Goal: Transaction & Acquisition: Book appointment/travel/reservation

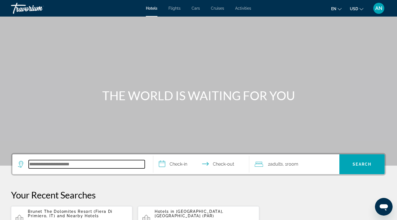
click at [35, 166] on input "Search hotel destination" at bounding box center [87, 164] width 116 height 8
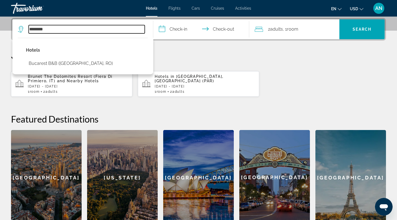
type input "********"
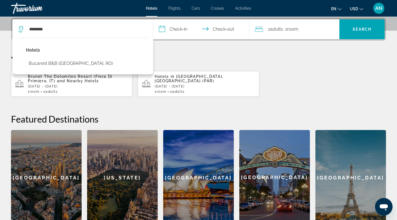
drag, startPoint x: 35, startPoint y: 166, endPoint x: 74, endPoint y: 48, distance: 124.2
click at [74, 48] on p "Hotels" at bounding box center [71, 50] width 90 height 8
click at [178, 31] on input "**********" at bounding box center [202, 30] width 98 height 22
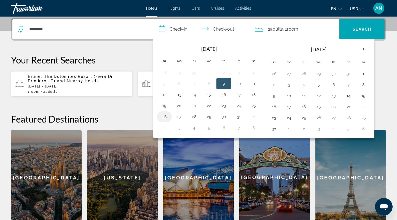
click at [166, 116] on button "26" at bounding box center [164, 117] width 9 height 8
click at [179, 117] on button "27" at bounding box center [179, 117] width 9 height 8
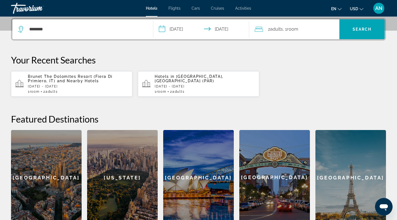
click at [214, 29] on input "**********" at bounding box center [202, 30] width 98 height 22
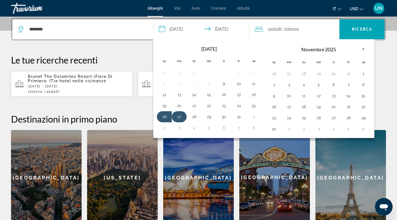
click at [182, 117] on button "27" at bounding box center [179, 117] width 9 height 8
click at [225, 117] on button "30" at bounding box center [224, 117] width 9 height 8
type input "**********"
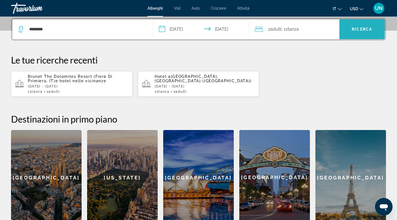
click at [363, 29] on span "RICERCA" at bounding box center [362, 29] width 20 height 4
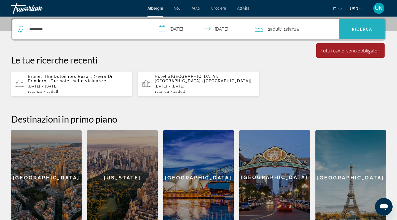
click at [359, 30] on span "RICERCA" at bounding box center [362, 29] width 20 height 4
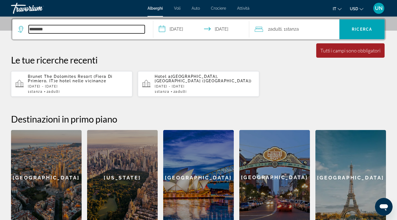
click at [79, 33] on input "********" at bounding box center [87, 29] width 116 height 8
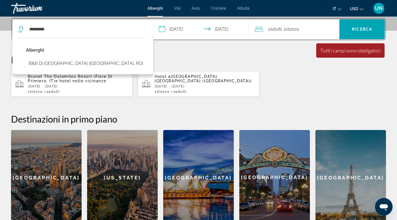
click at [173, 60] on p "Le tue ricerche recenti" at bounding box center [198, 59] width 375 height 11
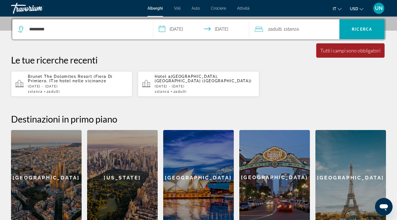
click at [351, 51] on div "Tutti i campi sono obbligatori" at bounding box center [351, 50] width 60 height 6
click at [318, 32] on div "2 adulti , 1 stanza rooms" at bounding box center [297, 29] width 85 height 8
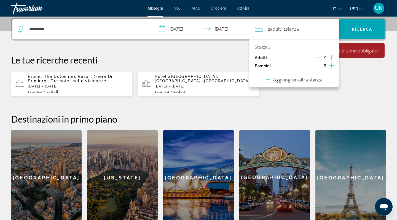
click at [320, 57] on icon "Decremento adulti" at bounding box center [318, 57] width 5 height 5
click at [285, 29] on span "stanza" at bounding box center [280, 28] width 13 height 5
click at [271, 29] on span ", 1 stanza rooms" at bounding box center [278, 29] width 17 height 8
click at [262, 57] on p "Adulti" at bounding box center [261, 57] width 12 height 5
click at [267, 47] on p "Stanza 1" at bounding box center [262, 47] width 15 height 4
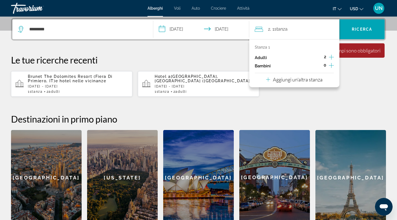
click at [332, 57] on icon "Incremento adulti" at bounding box center [331, 57] width 5 height 7
click at [318, 57] on icon "Decremento adulti" at bounding box center [318, 57] width 5 height 5
click at [331, 58] on icon "Incremento adulti" at bounding box center [331, 57] width 5 height 7
click at [332, 58] on icon "Incremento adulti" at bounding box center [331, 57] width 5 height 5
click at [321, 57] on icon "Decremento adulti" at bounding box center [318, 57] width 5 height 5
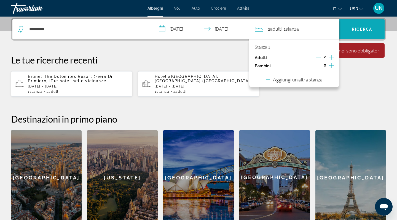
click at [348, 33] on span "Ricerca" at bounding box center [362, 29] width 45 height 13
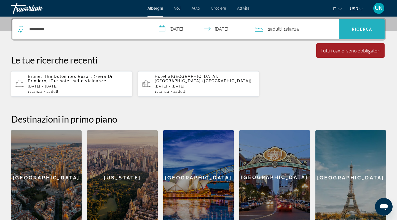
click at [363, 30] on span "RICERCA" at bounding box center [362, 29] width 20 height 4
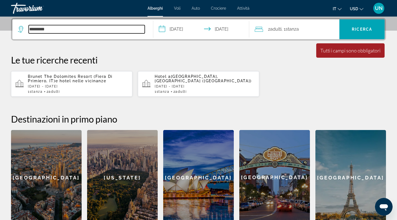
click at [55, 28] on input "********" at bounding box center [87, 29] width 116 height 8
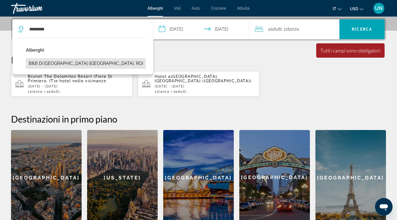
click at [45, 59] on button "B&B di [GEOGRAPHIC_DATA] ([GEOGRAPHIC_DATA], RO)" at bounding box center [86, 63] width 120 height 10
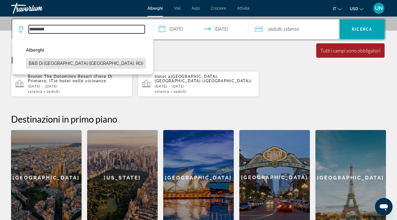
type input "**********"
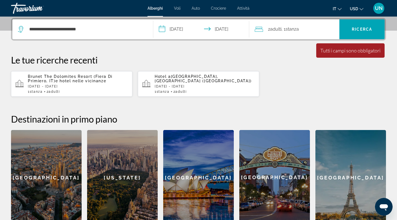
click at [342, 54] on div "Minimum length of stay is 1 day Tutti i campi sono obbligatori Children ages ar…" at bounding box center [350, 50] width 68 height 14
click at [366, 31] on span "RICERCA" at bounding box center [362, 29] width 20 height 4
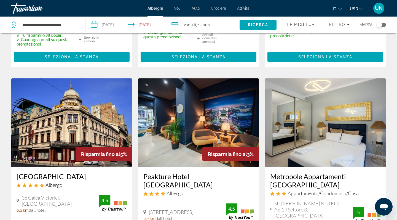
scroll to position [617, 0]
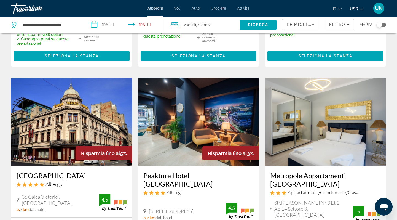
click at [74, 124] on img "Contenuto principale" at bounding box center [71, 122] width 121 height 88
